Goal: Information Seeking & Learning: Check status

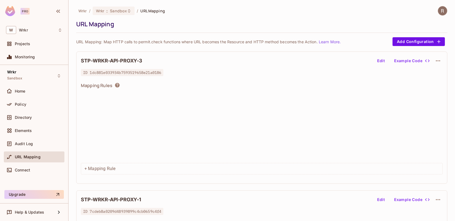
scroll to position [2051, 0]
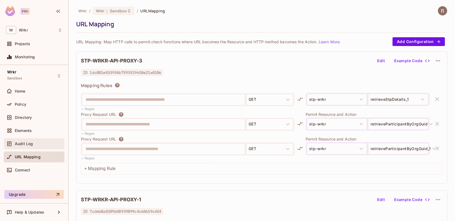
click at [22, 145] on span "Audit Log" at bounding box center [24, 144] width 18 height 4
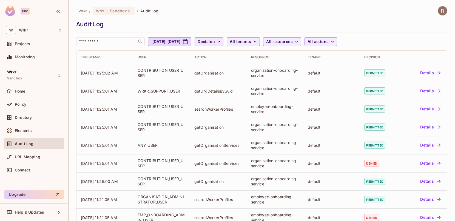
click at [223, 45] on button "Decision" at bounding box center [208, 41] width 29 height 9
click at [230, 64] on span "Denied" at bounding box center [233, 65] width 19 height 5
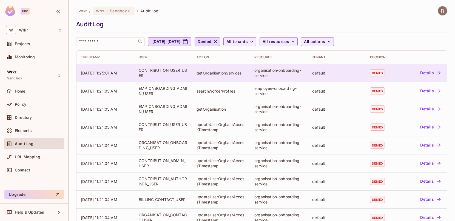
click at [424, 74] on button "Details" at bounding box center [430, 72] width 25 height 9
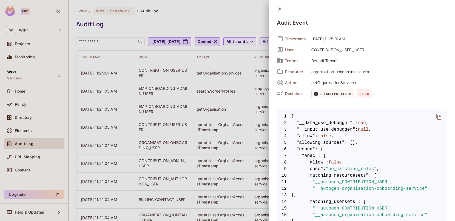
click at [243, 24] on div at bounding box center [227, 110] width 455 height 221
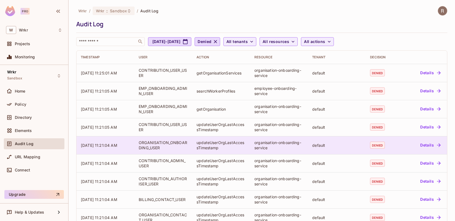
click at [419, 144] on button "Details" at bounding box center [430, 145] width 25 height 9
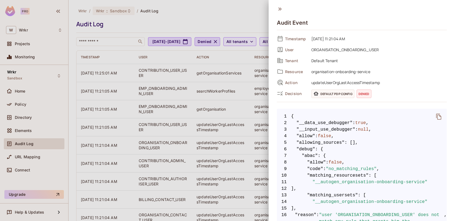
click at [231, 12] on div at bounding box center [227, 110] width 455 height 221
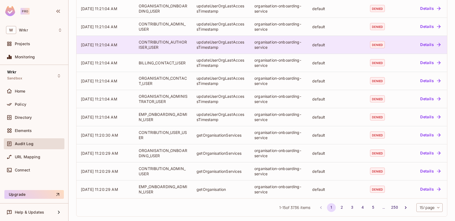
scroll to position [140, 0]
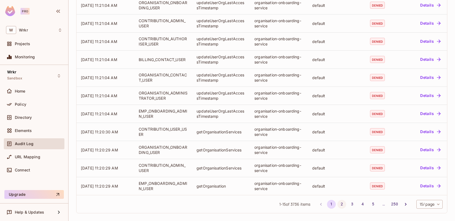
click at [337, 205] on button "2" at bounding box center [341, 204] width 9 height 9
